Goal: Find specific page/section: Find specific page/section

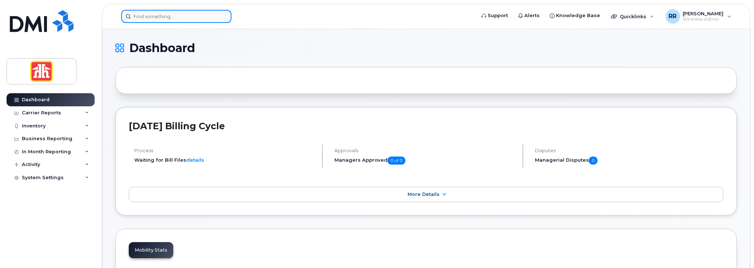
click at [178, 15] on input at bounding box center [176, 16] width 110 height 13
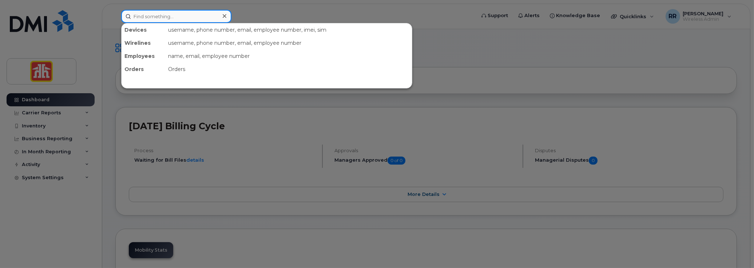
paste input "[PHONE_NUMBER]"
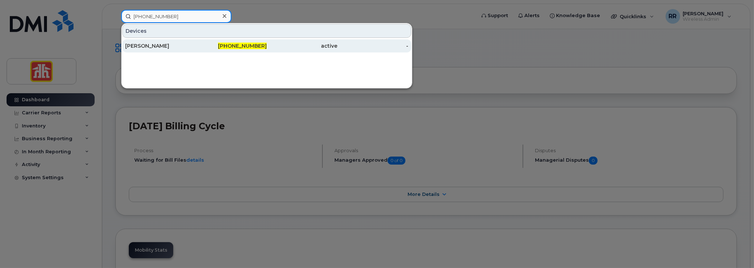
type input "[PHONE_NUMBER]"
click at [155, 41] on div "[PERSON_NAME]" at bounding box center [160, 45] width 71 height 13
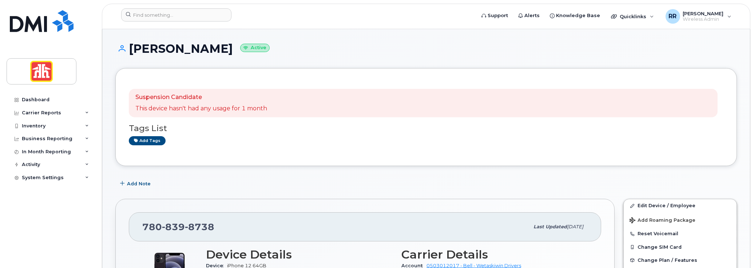
scroll to position [109, 0]
